Goal: Task Accomplishment & Management: Manage account settings

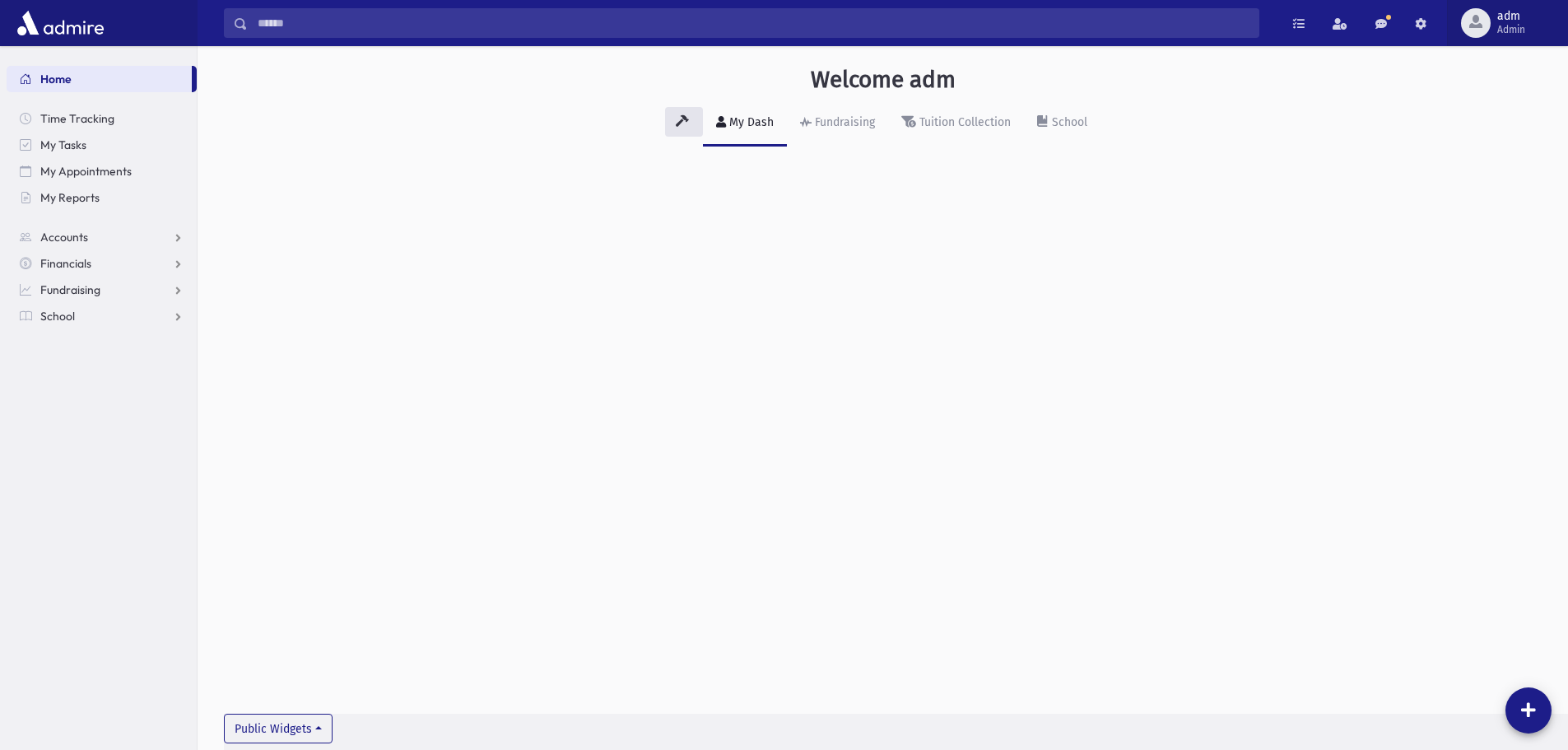
click at [1479, 29] on div "button" at bounding box center [1476, 23] width 29 height 29
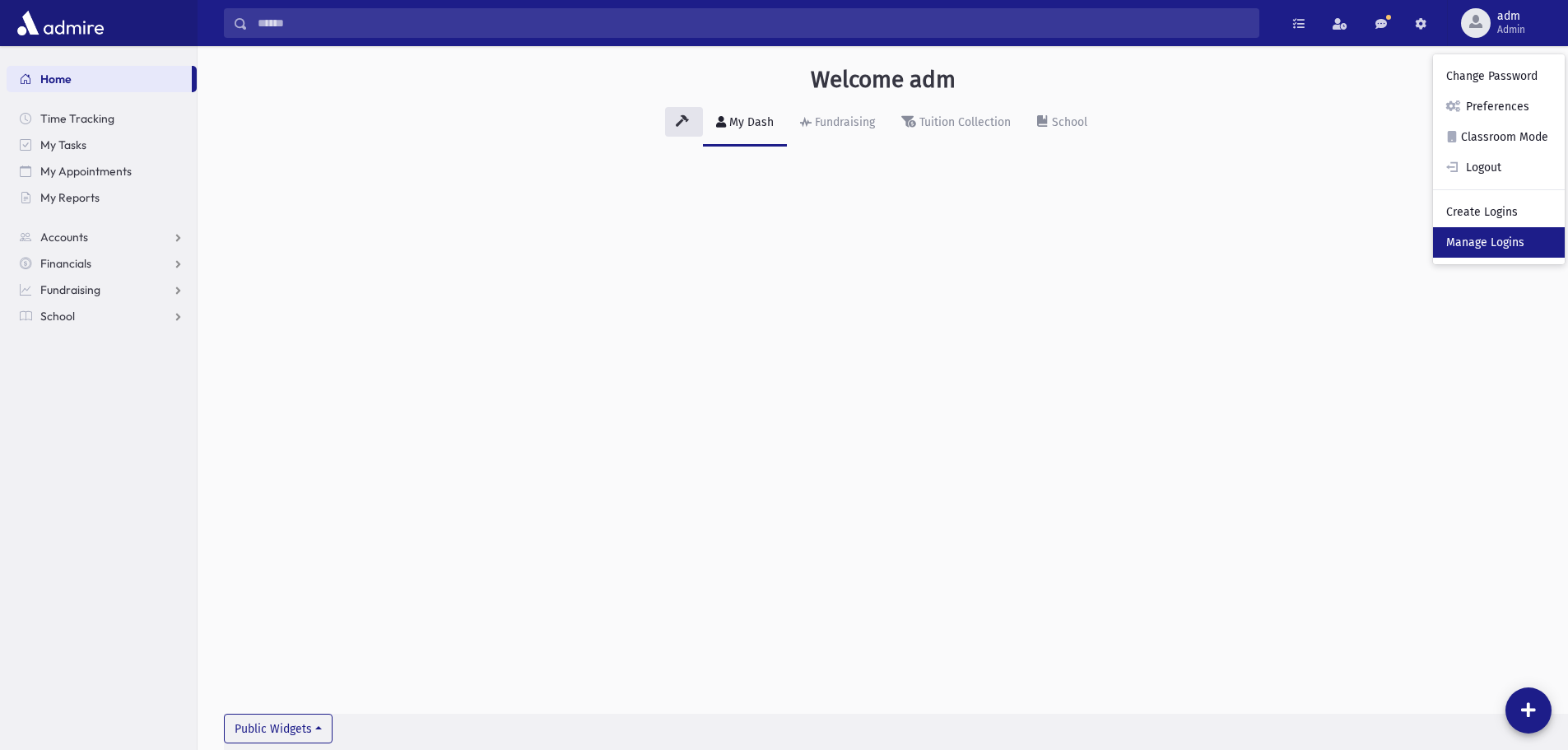
click at [1471, 238] on link "Manage Logins" at bounding box center [1498, 242] width 132 height 30
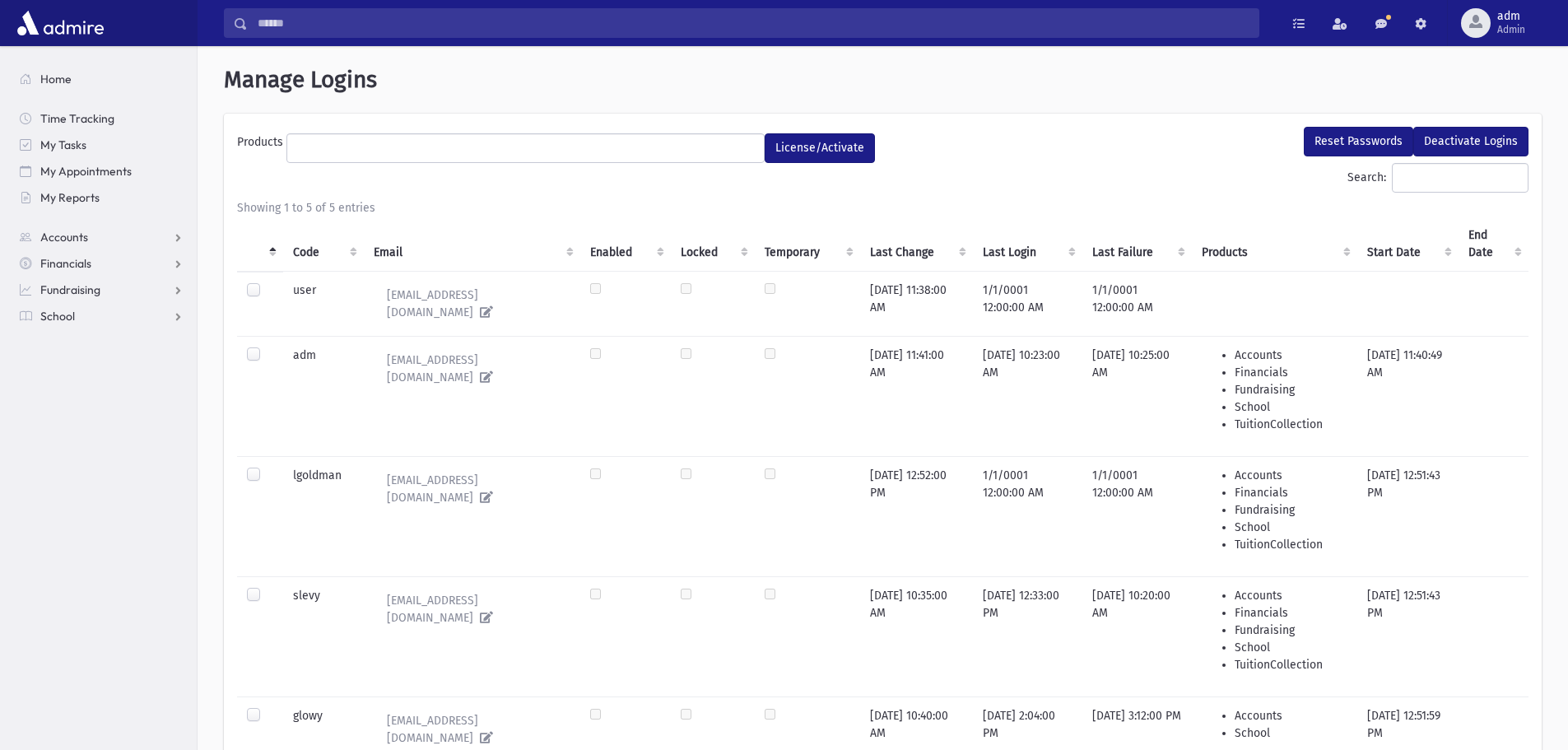
select select
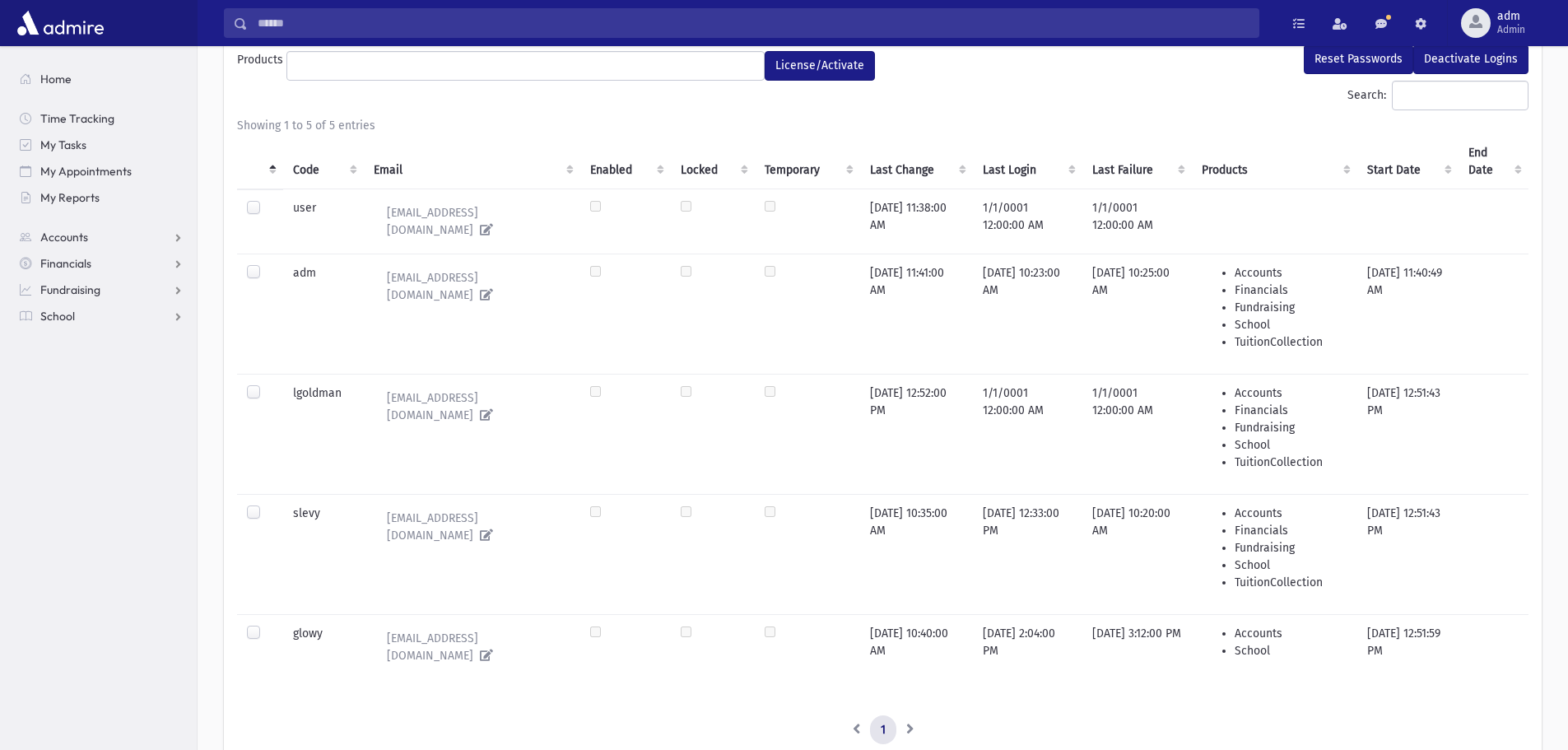
click at [267, 625] on label at bounding box center [267, 625] width 0 height 0
click at [267, 504] on label at bounding box center [267, 504] width 0 height 0
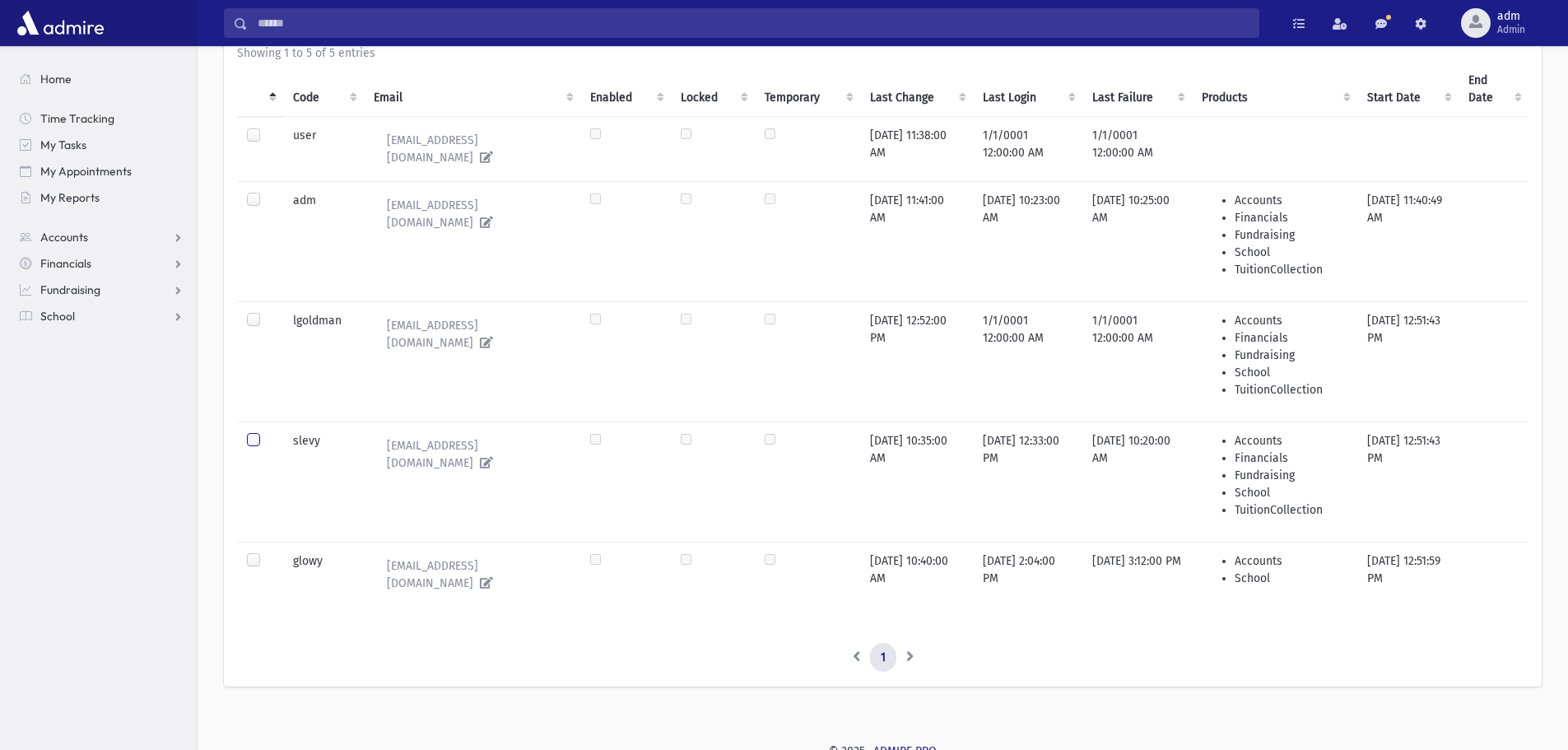
scroll to position [0, 0]
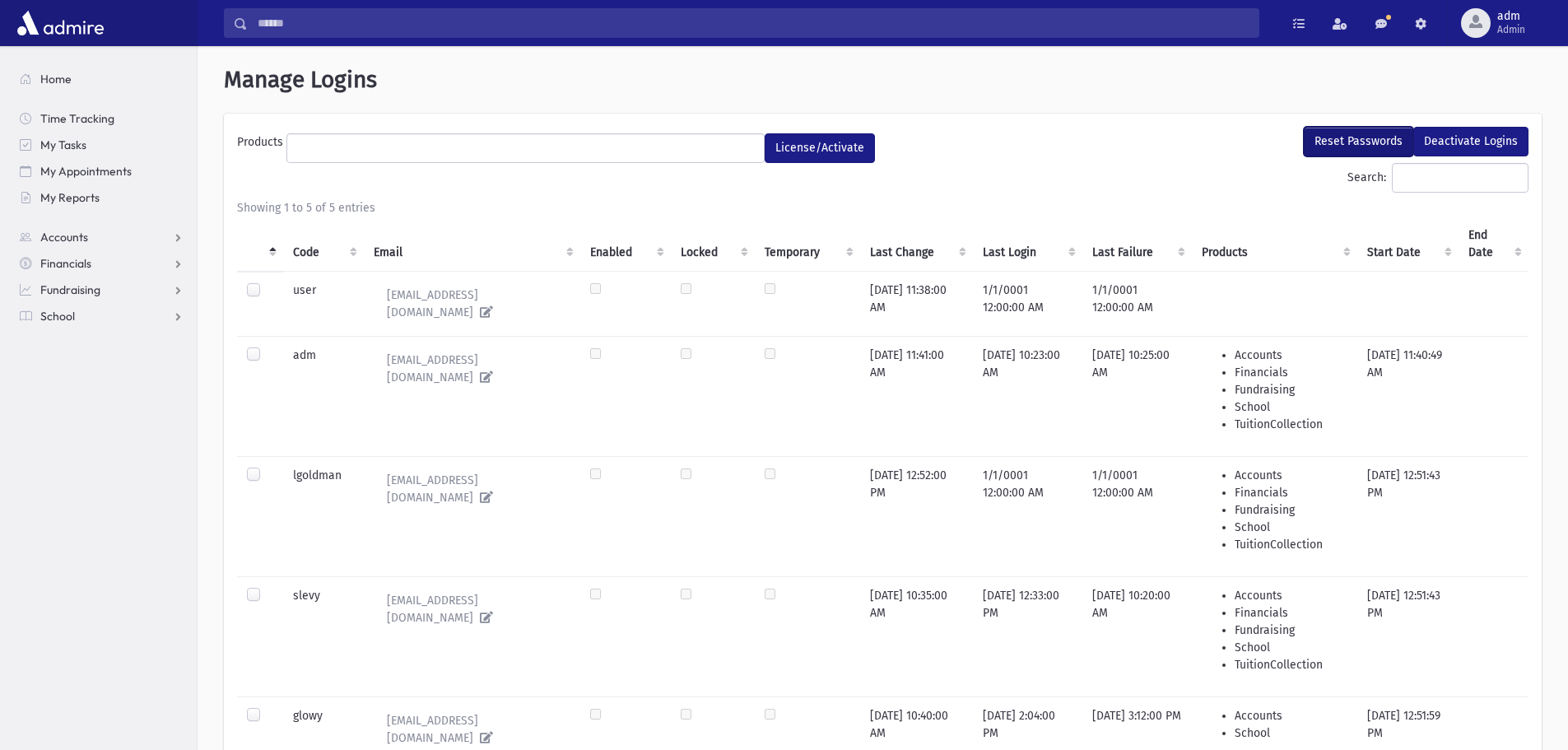
click at [1346, 141] on button "Reset Passwords" at bounding box center [1358, 142] width 110 height 29
select select
click at [43, 87] on link "Home" at bounding box center [101, 79] width 190 height 27
